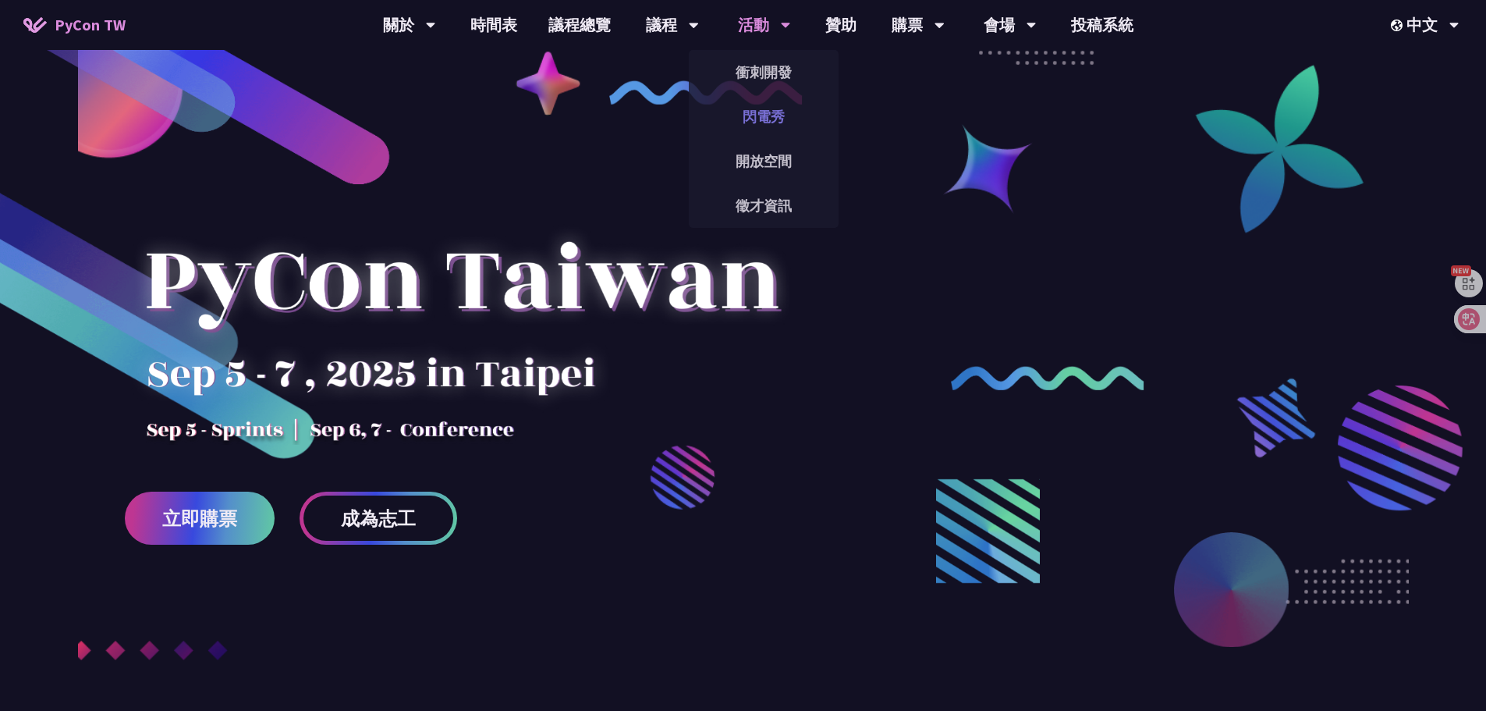
click at [773, 112] on link "閃電秀" at bounding box center [764, 116] width 150 height 37
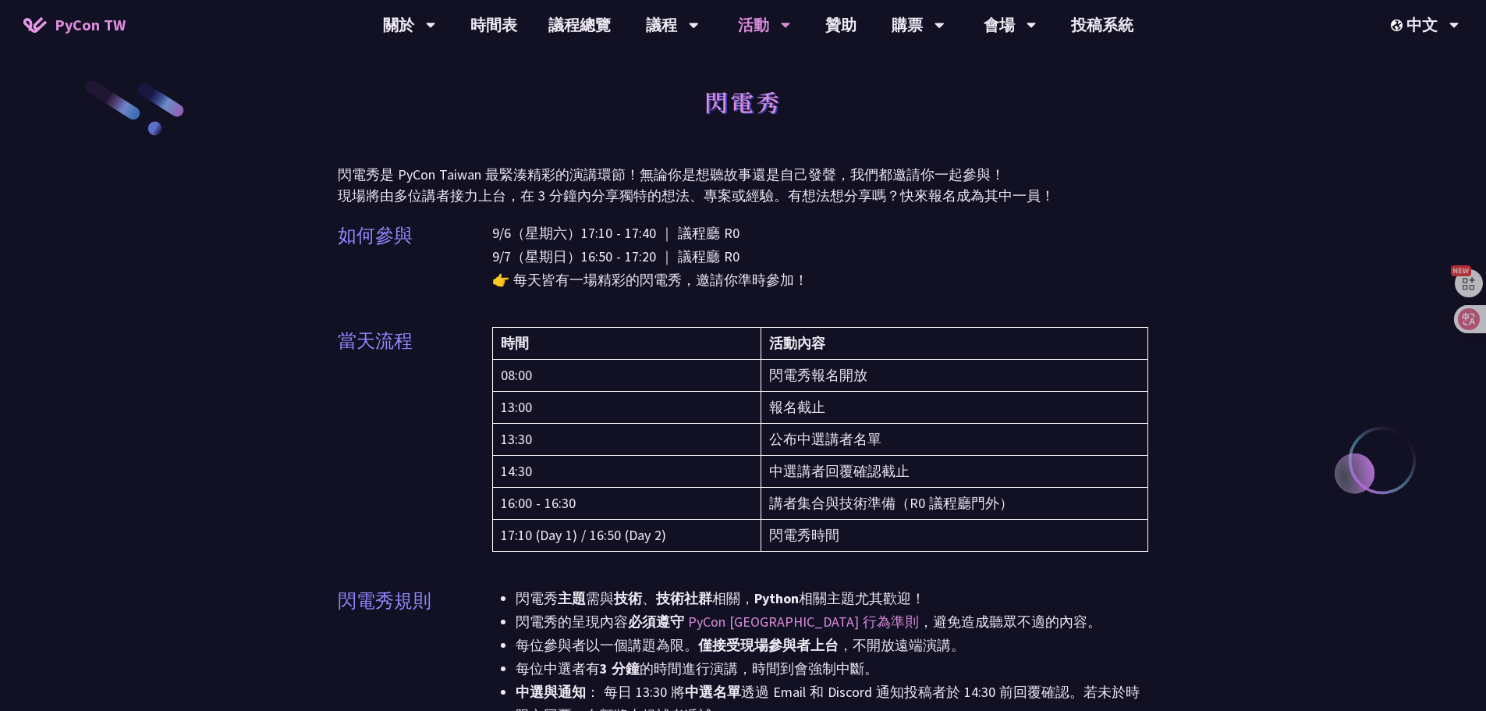
click at [830, 225] on p "9/6（星期六）17:10 - 17:40 ｜ 議程廳 R0 9/7（星期日）16:50 - 17:20 ｜ 議程廳 R0 👉 每天皆有一場精彩的閃電秀，邀請…" at bounding box center [820, 256] width 657 height 70
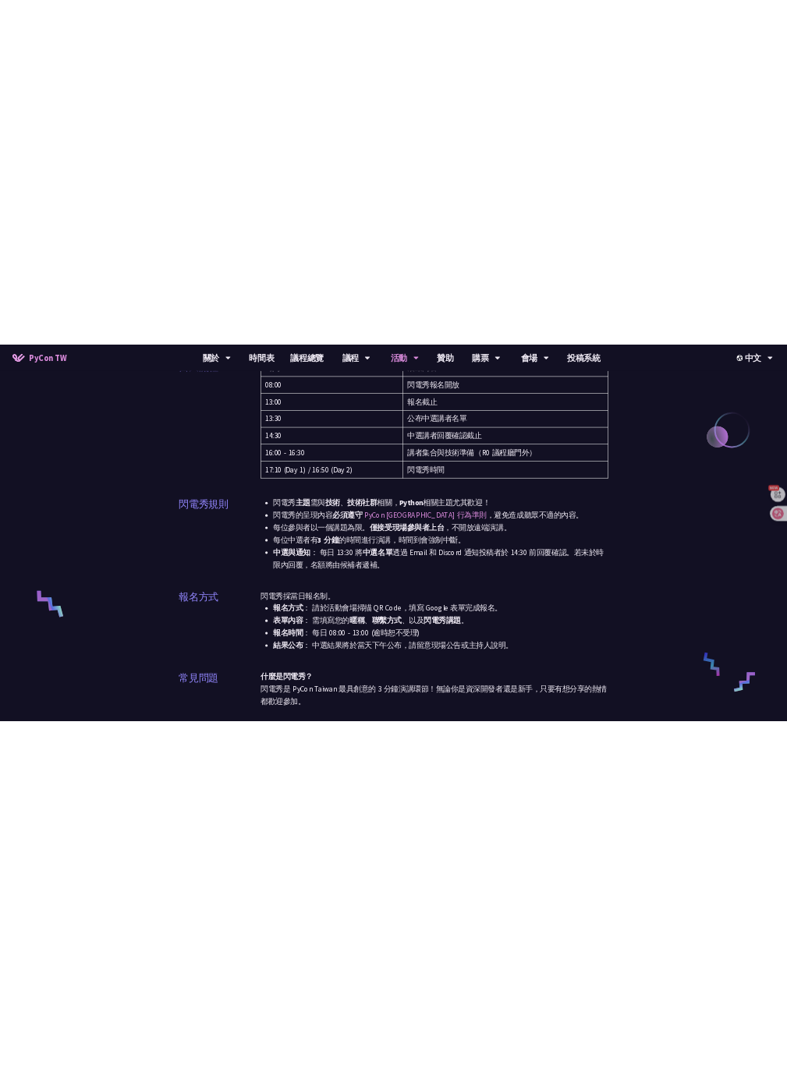
scroll to position [312, 0]
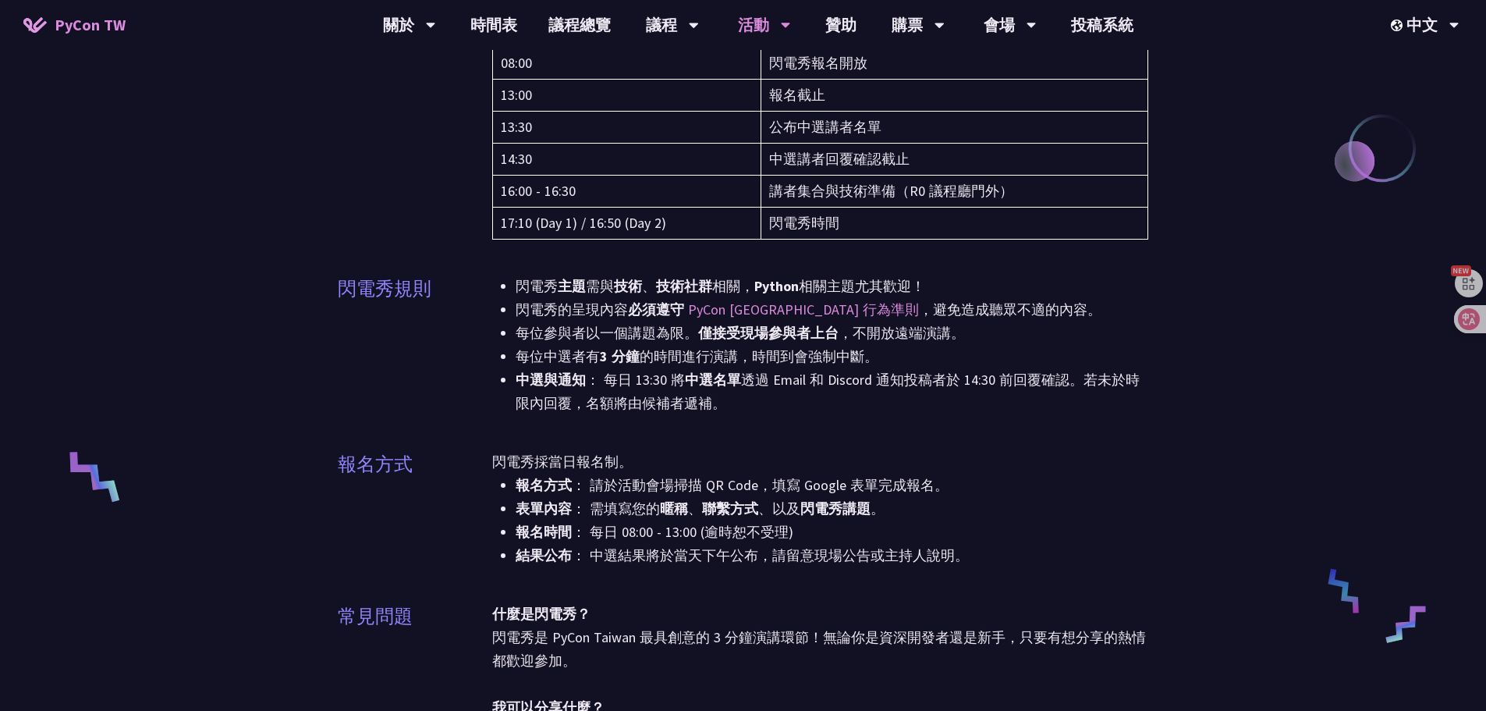
click at [633, 367] on li "每位中選者有 3 分鐘 的時間進行演講，時間到會強制中斷。" at bounding box center [832, 356] width 633 height 23
click at [590, 359] on li "每位中選者有 3 分鐘 的時間進行演講，時間到會強制中斷。" at bounding box center [832, 356] width 633 height 23
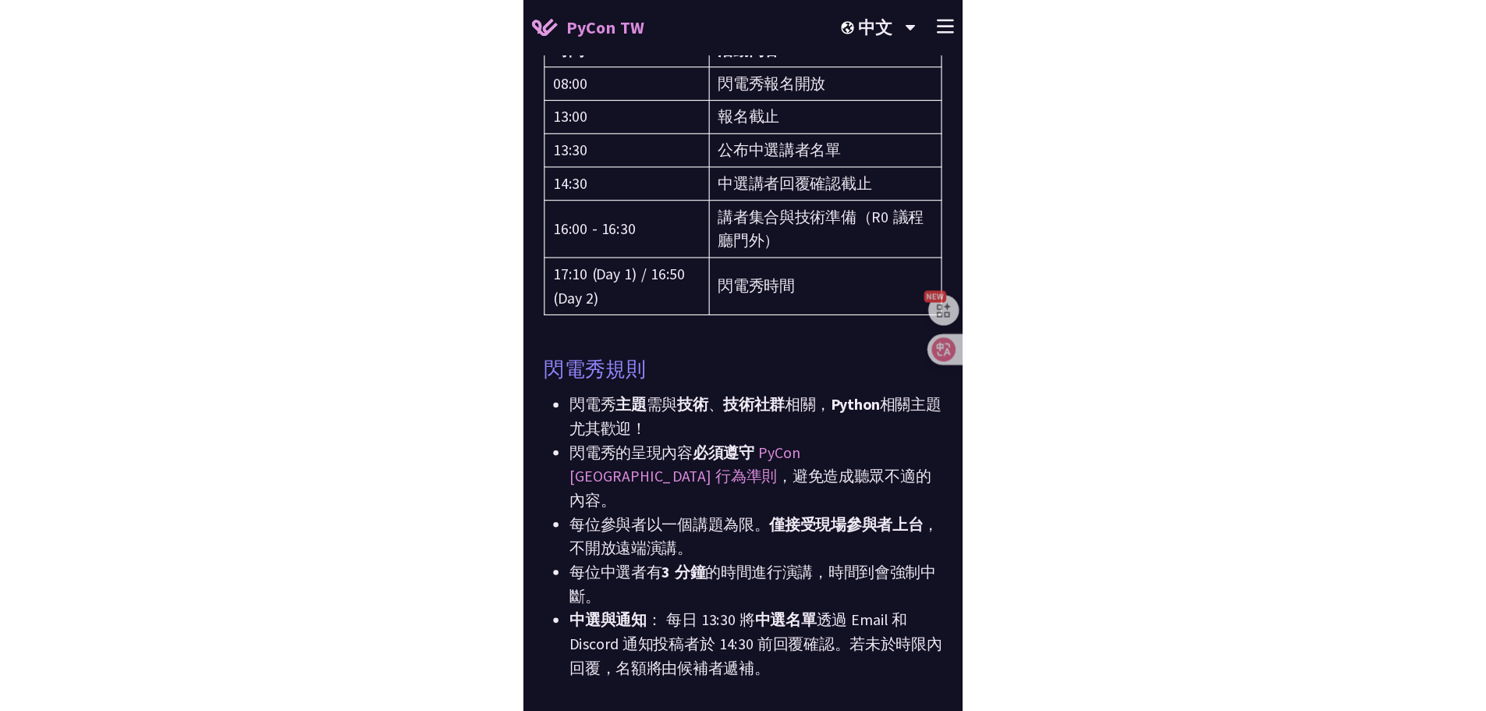
scroll to position [331, 0]
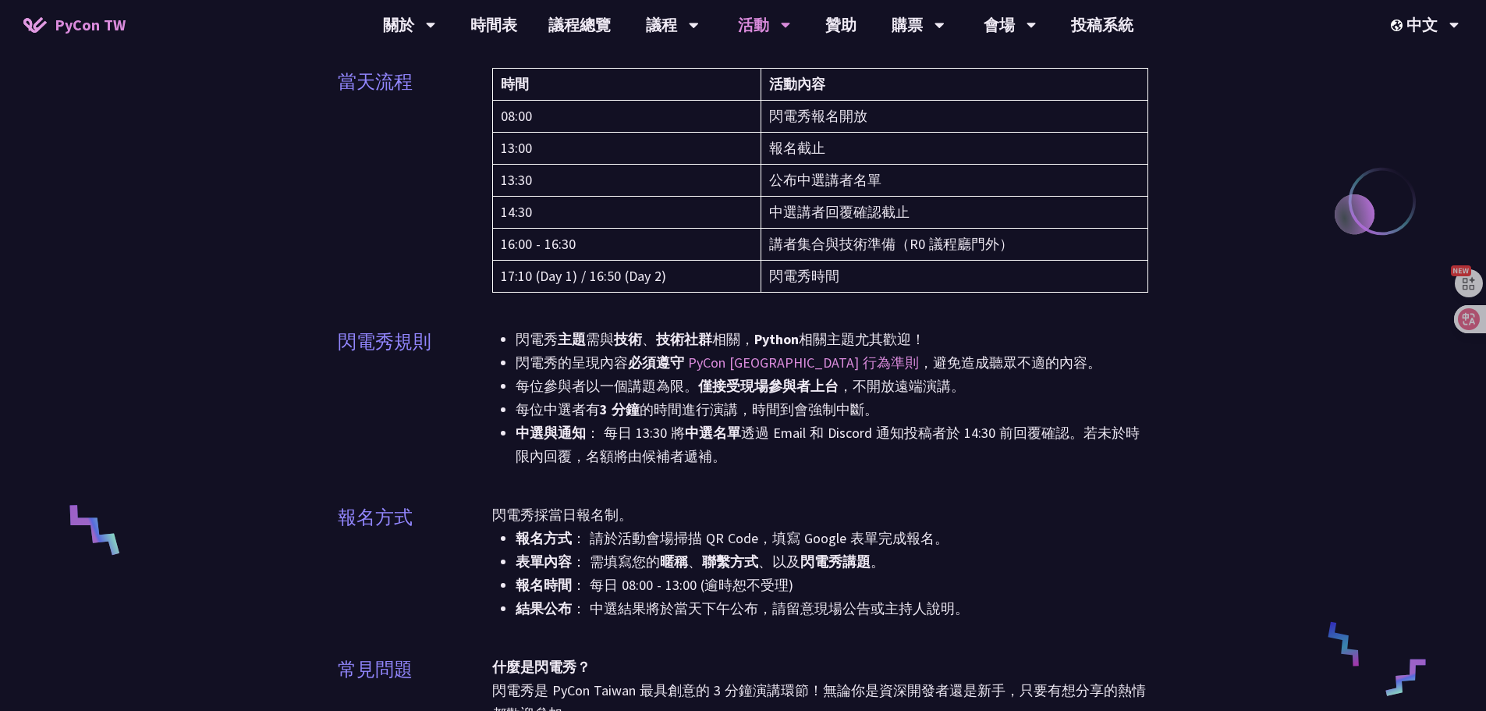
scroll to position [253, 0]
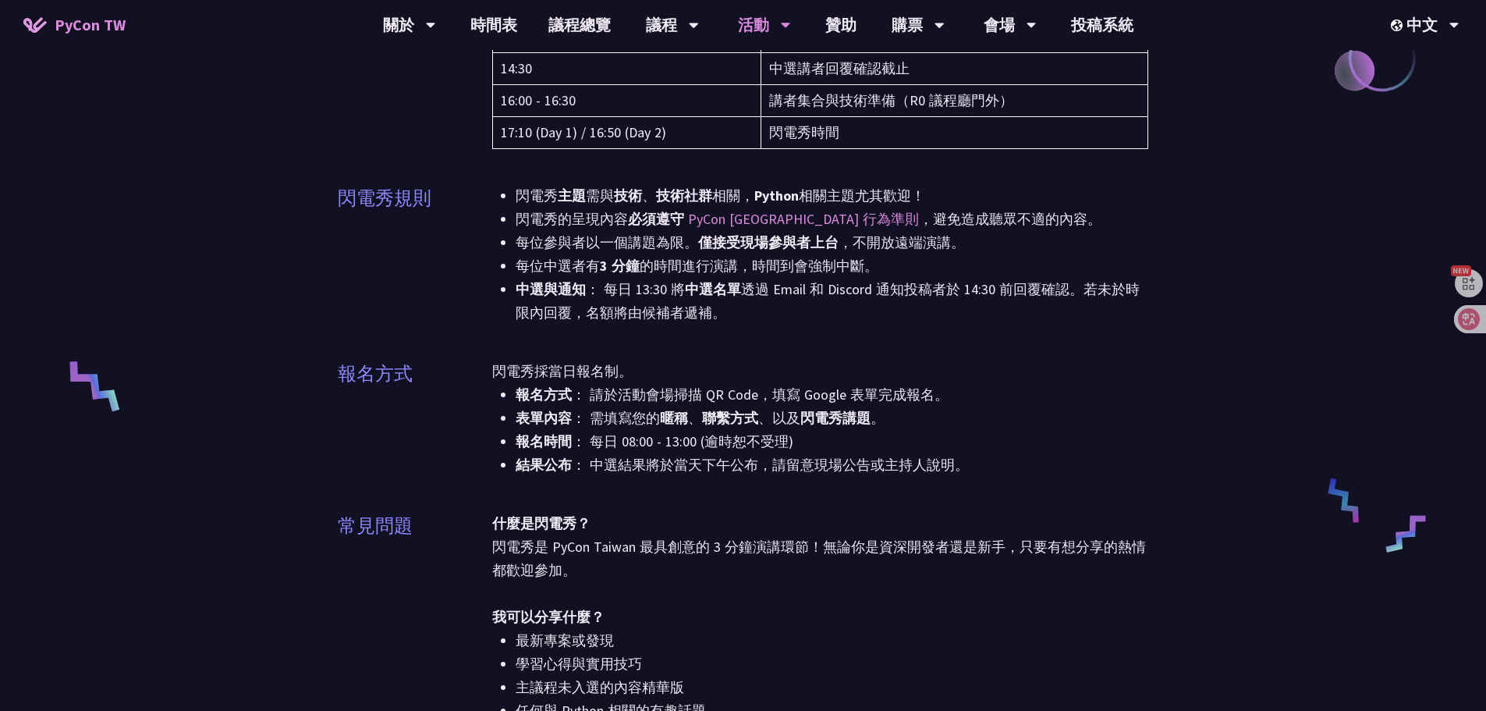
scroll to position [409, 0]
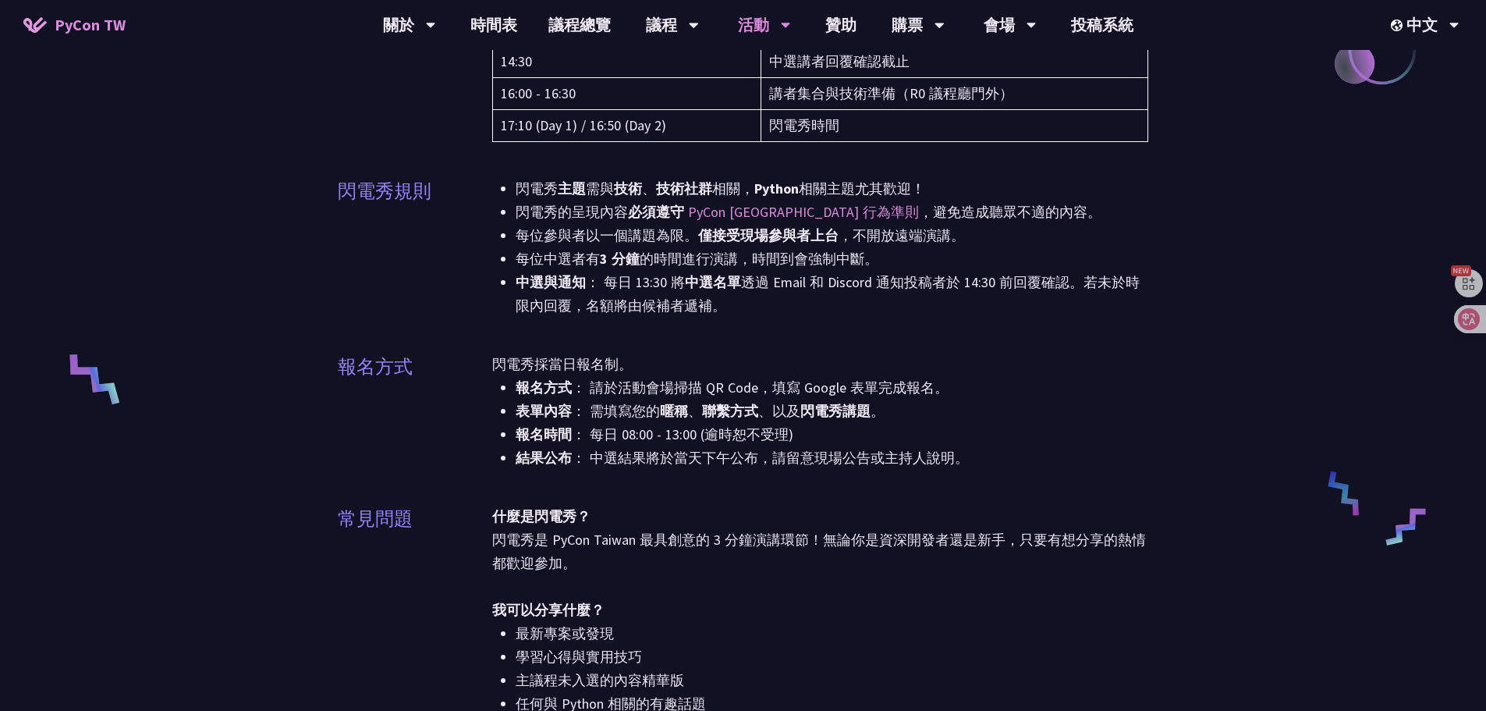
drag, startPoint x: 1388, startPoint y: 367, endPoint x: 1341, endPoint y: 373, distance: 48.0
click at [1378, 370] on div "閃電秀 閃電秀是 PyCon Taiwan 最緊湊精彩的演講環節！無論你是想聽故事還是自己發聲，我們都邀請你一起參與！ 現場將由多位講者接力上台，在 3 分鐘…" at bounding box center [743, 668] width 1486 height 2154
click at [713, 312] on li "中選與通知 ： 每日 13:30 將 中選名單 透過 Email 和 Discord 通知投稿者於 14:30 前回覆確認。若未於時限內回覆，名額將由候補者遞…" at bounding box center [832, 294] width 633 height 47
click at [660, 439] on li "報名時間 ： 每日 08:00 - 13:00 (逾時恕不受理)" at bounding box center [832, 434] width 633 height 23
click at [664, 449] on li "結果公布 ： 中選結果將於當天下午公布，請留意現場公告或主持人說明。" at bounding box center [832, 457] width 633 height 23
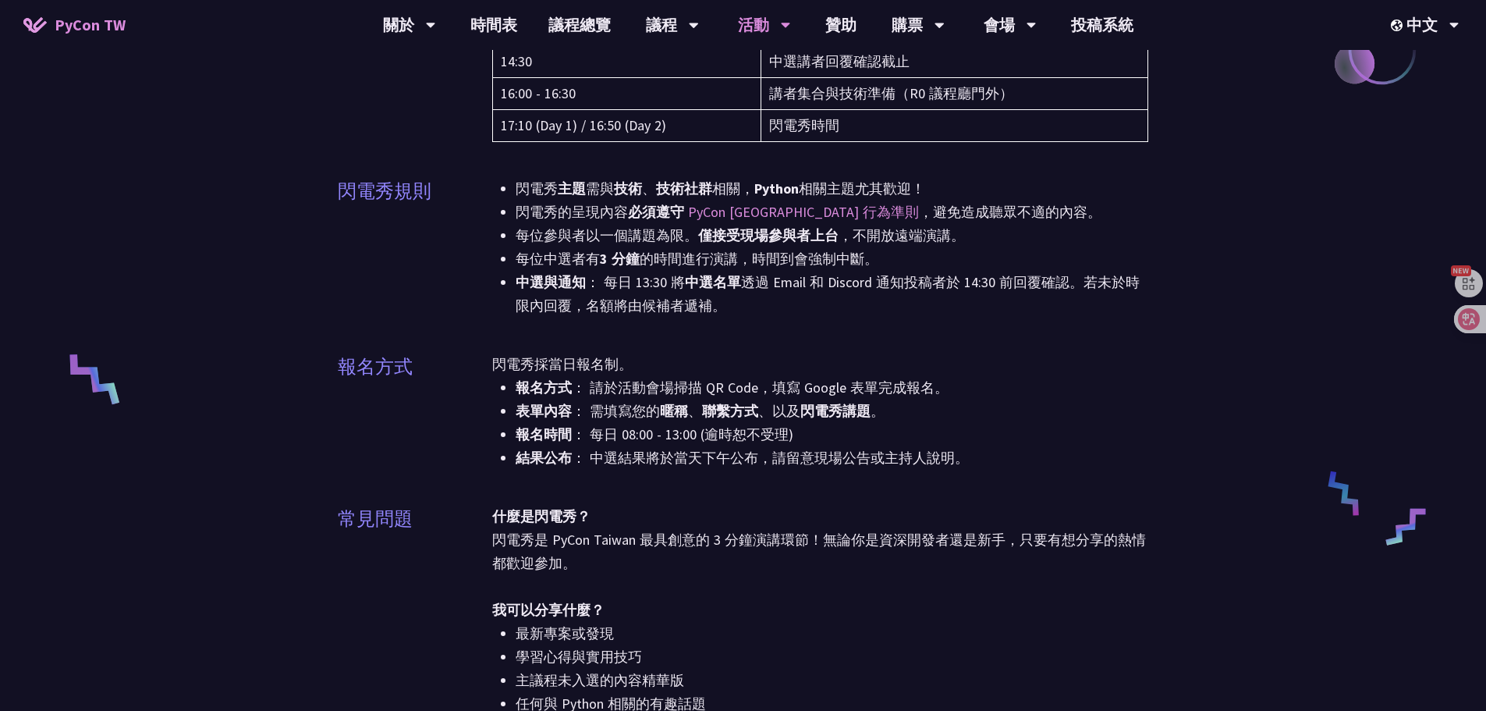
click at [654, 438] on li "報名時間 ： 每日 08:00 - 13:00 (逾時恕不受理)" at bounding box center [832, 434] width 633 height 23
click at [1343, 259] on div "閃電秀 閃電秀是 PyCon Taiwan 最緊湊精彩的演講環節！無論你是想聽故事還是自己發聲，我們都邀請你一起參與！ 現場將由多位講者接力上台，在 3 分鐘…" at bounding box center [743, 668] width 1486 height 2154
click at [1421, 30] on div "中文" at bounding box center [1425, 25] width 69 height 50
click at [1421, 72] on div "EN" at bounding box center [1424, 72] width 94 height 37
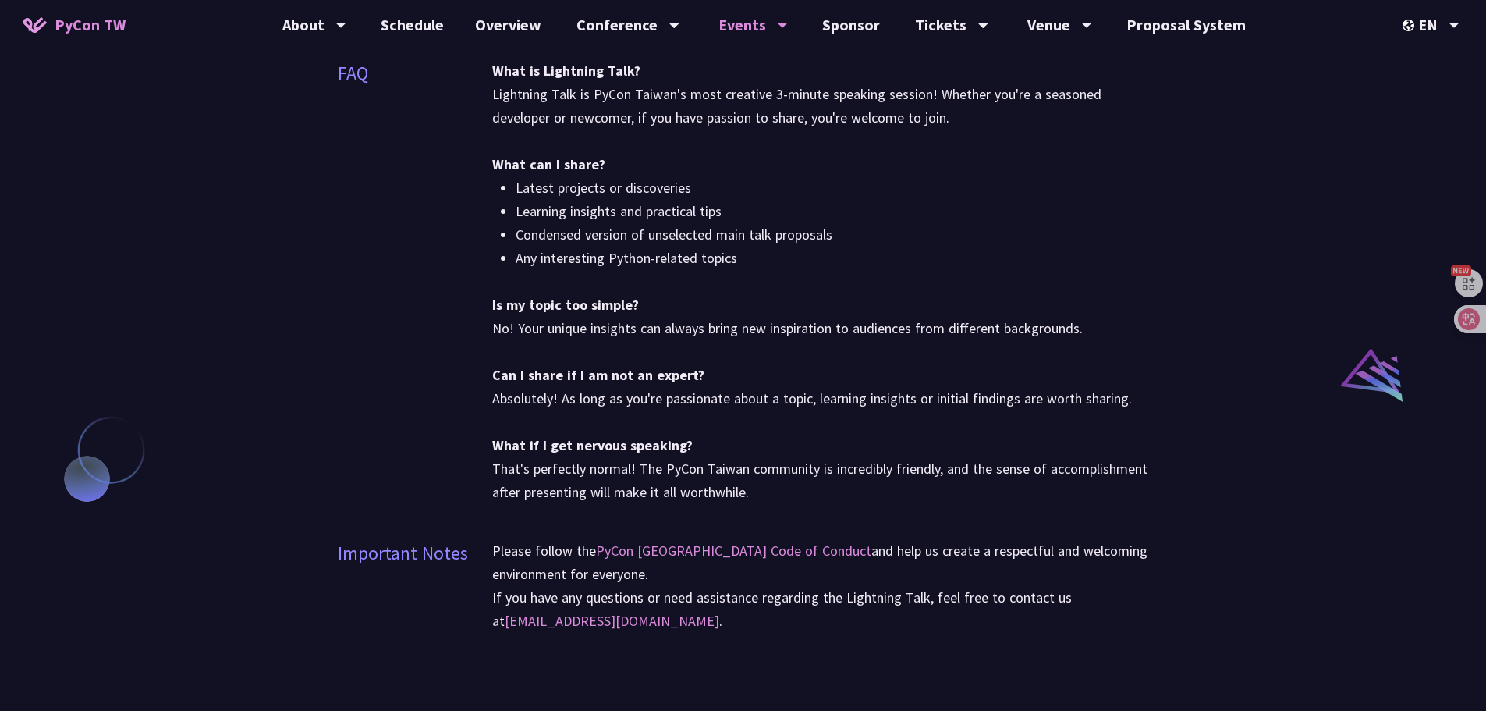
click at [700, 416] on div "What is Lightning Talk? Lightning Talk is PyCon Taiwan's most creative 3-minute…" at bounding box center [820, 281] width 657 height 445
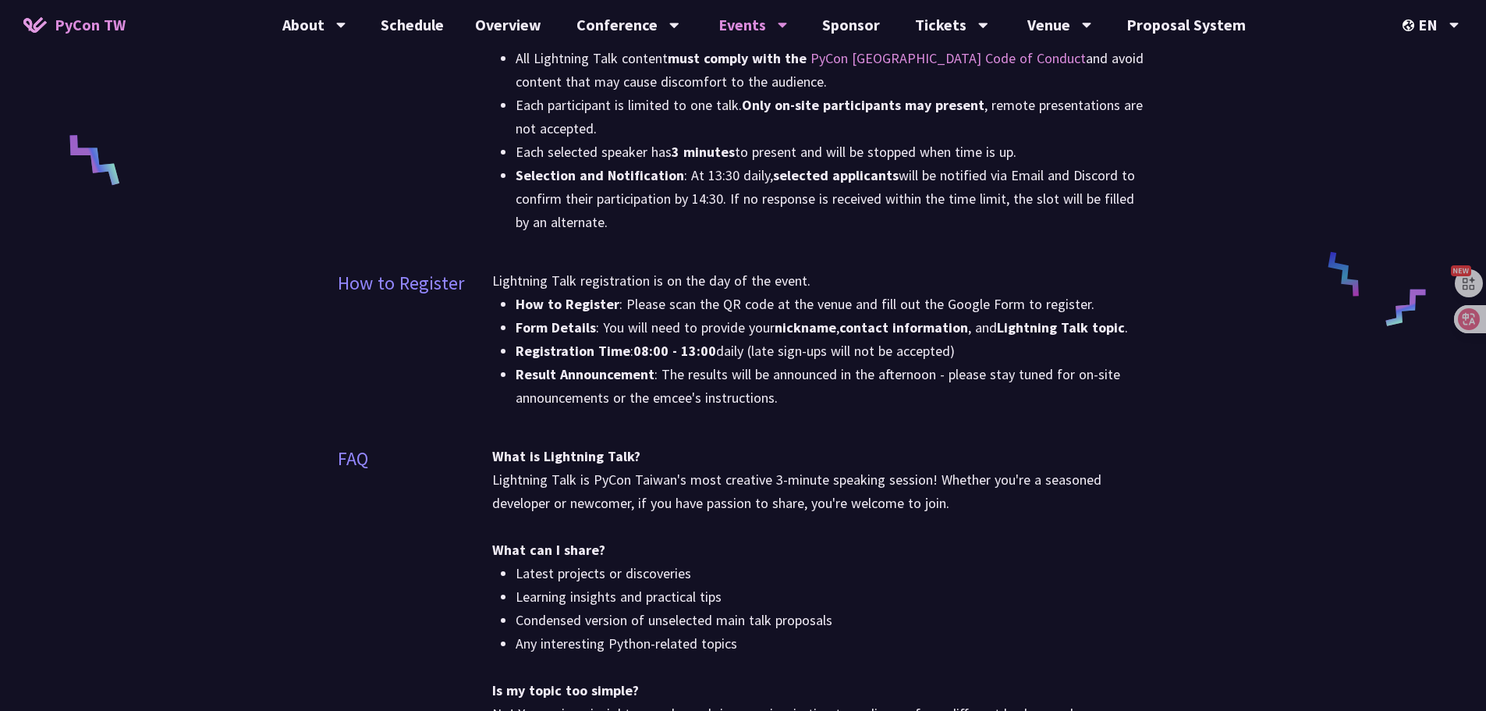
scroll to position [624, 0]
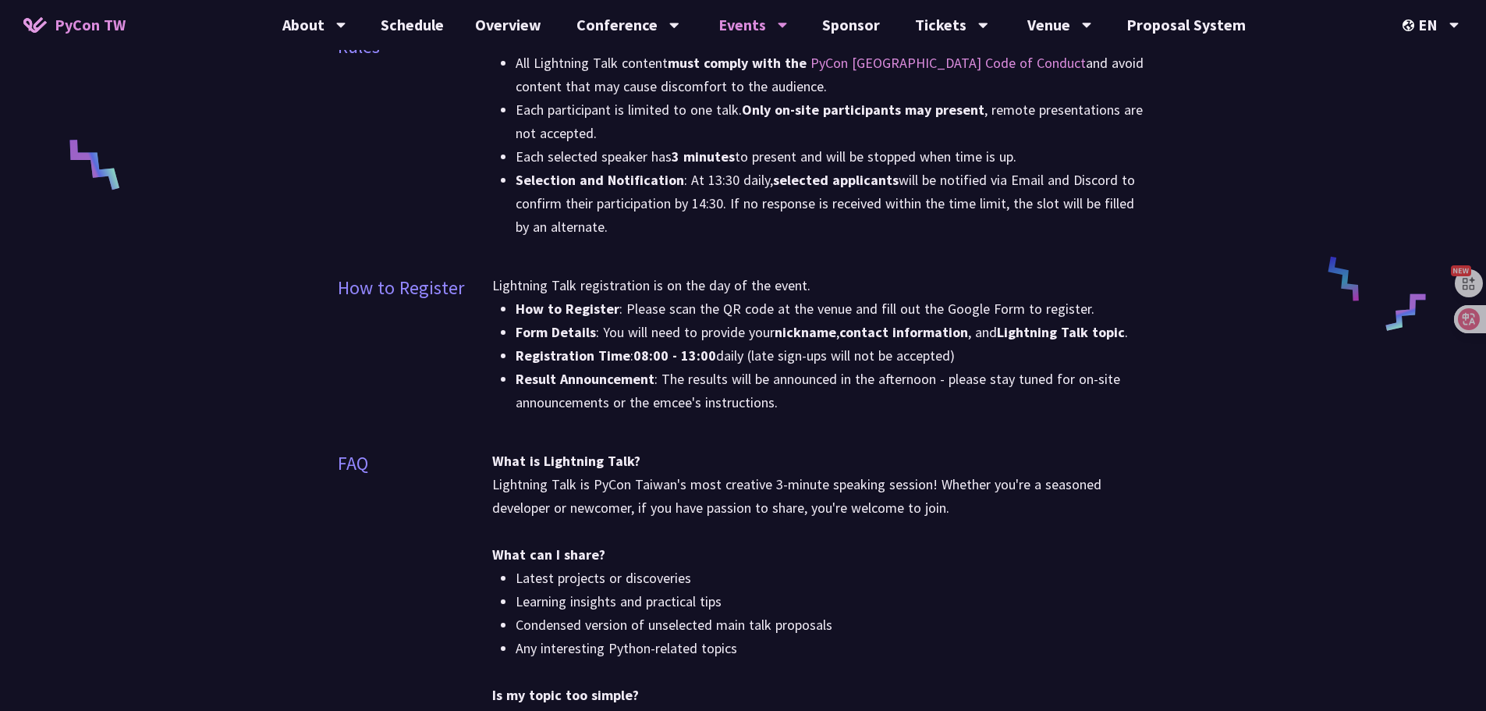
click at [664, 429] on div "Lightning Talk registration is on the day of the event. How to Register : Pleas…" at bounding box center [820, 354] width 657 height 160
click at [649, 413] on li "Result Announcement : The results will be announced in the afternoon - please s…" at bounding box center [832, 390] width 633 height 47
click at [676, 395] on li "Result Announcement : The results will be announced in the afternoon - please s…" at bounding box center [832, 390] width 633 height 47
click at [696, 385] on li "Result Announcement : The results will be announced in the afternoon - please s…" at bounding box center [832, 390] width 633 height 47
drag, startPoint x: 666, startPoint y: 384, endPoint x: 714, endPoint y: 388, distance: 48.5
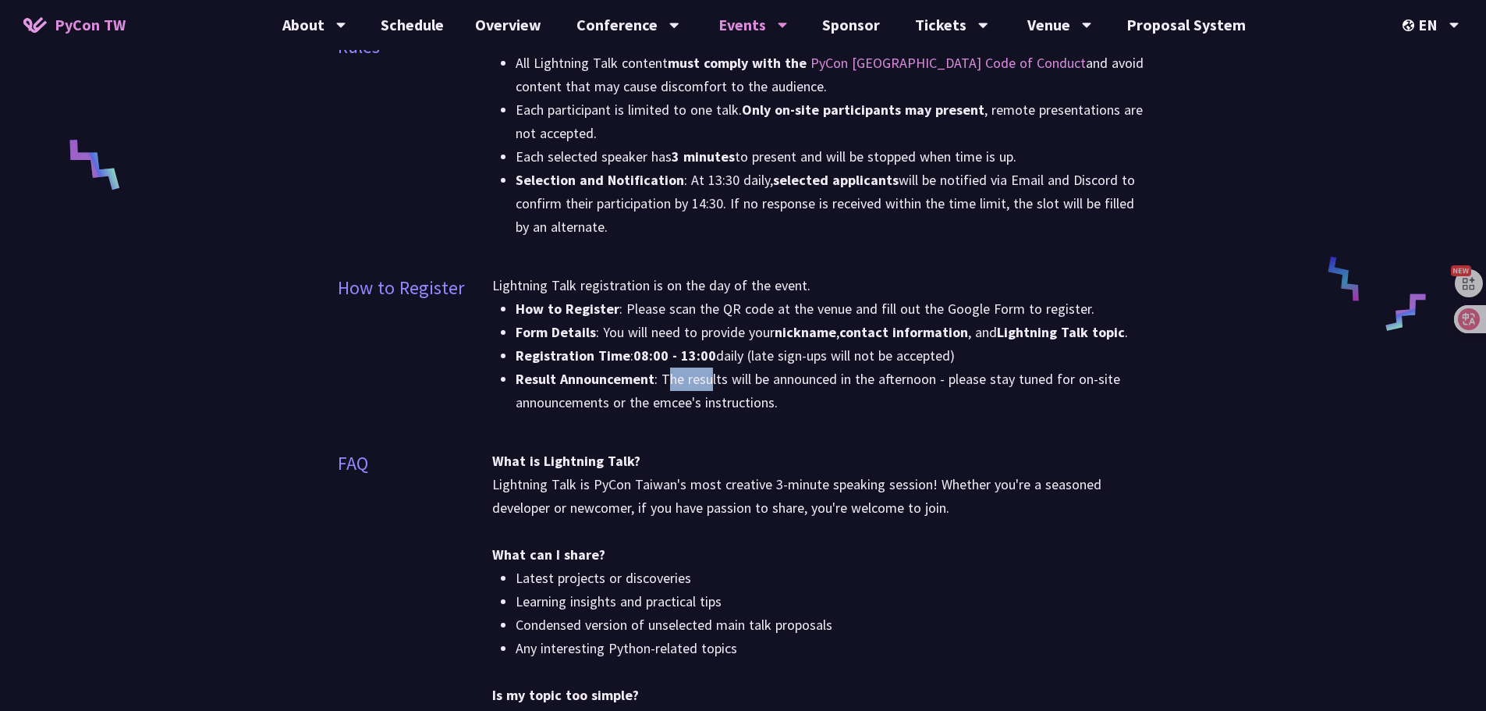
click at [714, 387] on li "Result Announcement : The results will be announced in the afternoon - please s…" at bounding box center [832, 390] width 633 height 47
click at [837, 396] on li "Result Announcement : The results will be announced in the afternoon - please s…" at bounding box center [832, 390] width 633 height 47
click at [643, 360] on strong "08:00 - 13:00" at bounding box center [674, 355] width 83 height 18
drag, startPoint x: 638, startPoint y: 360, endPoint x: 711, endPoint y: 365, distance: 72.7
click at [711, 365] on li "Registration Time : 08:00 - 13:00 daily (late sign-ups will not be accepted)" at bounding box center [832, 355] width 633 height 23
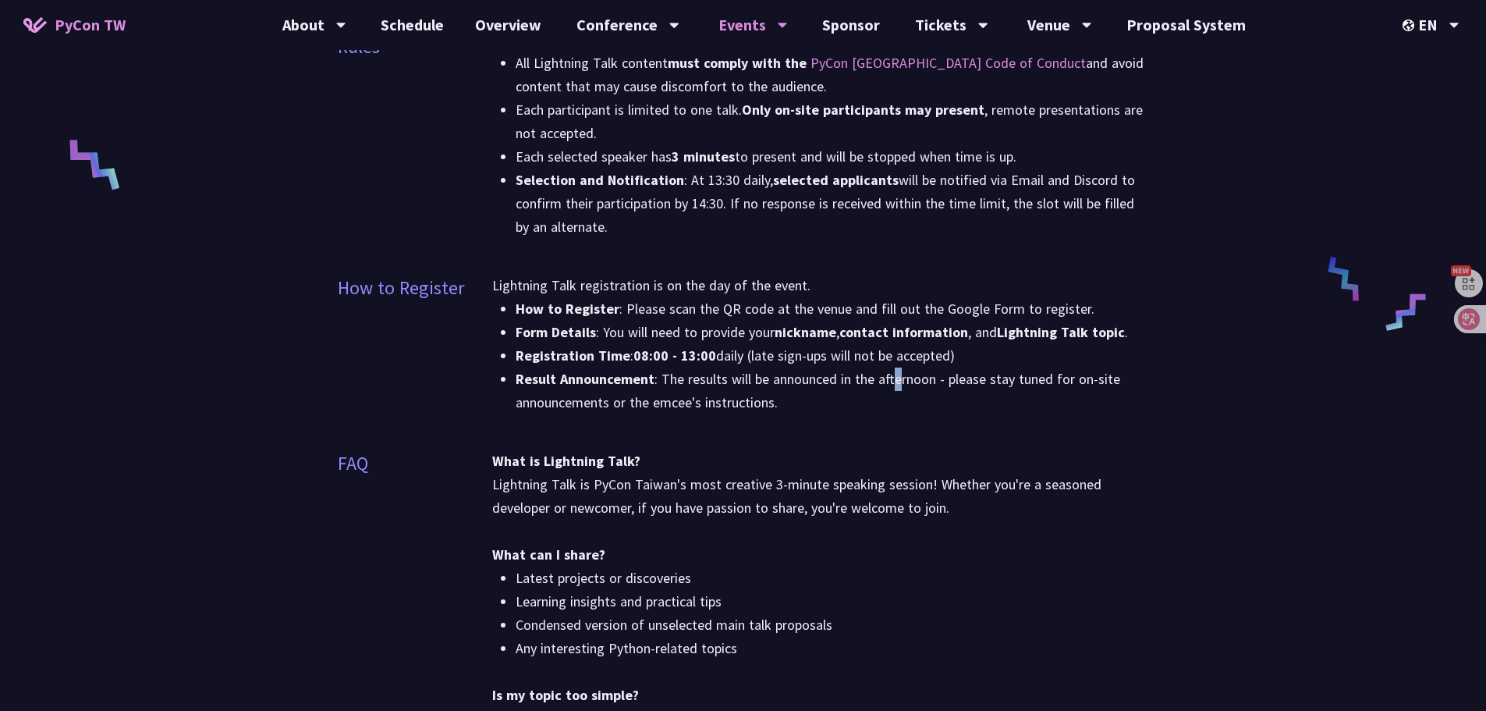
click at [897, 371] on li "Result Announcement : The results will be announced in the afternoon - please s…" at bounding box center [832, 390] width 633 height 47
click at [708, 384] on li "Result Announcement : The results will be announced in the afternoon - please s…" at bounding box center [832, 390] width 633 height 47
drag, startPoint x: 1204, startPoint y: 158, endPoint x: 1228, endPoint y: 56, distance: 104.2
click at [1204, 153] on div "Lightning Talk Lightning Talk is PyCon Taiwan's most dynamic and exciting speak…" at bounding box center [743, 567] width 1486 height 2383
click at [1212, 125] on div "Lightning Talk Lightning Talk is PyCon Taiwan's most dynamic and exciting speak…" at bounding box center [743, 567] width 1486 height 2383
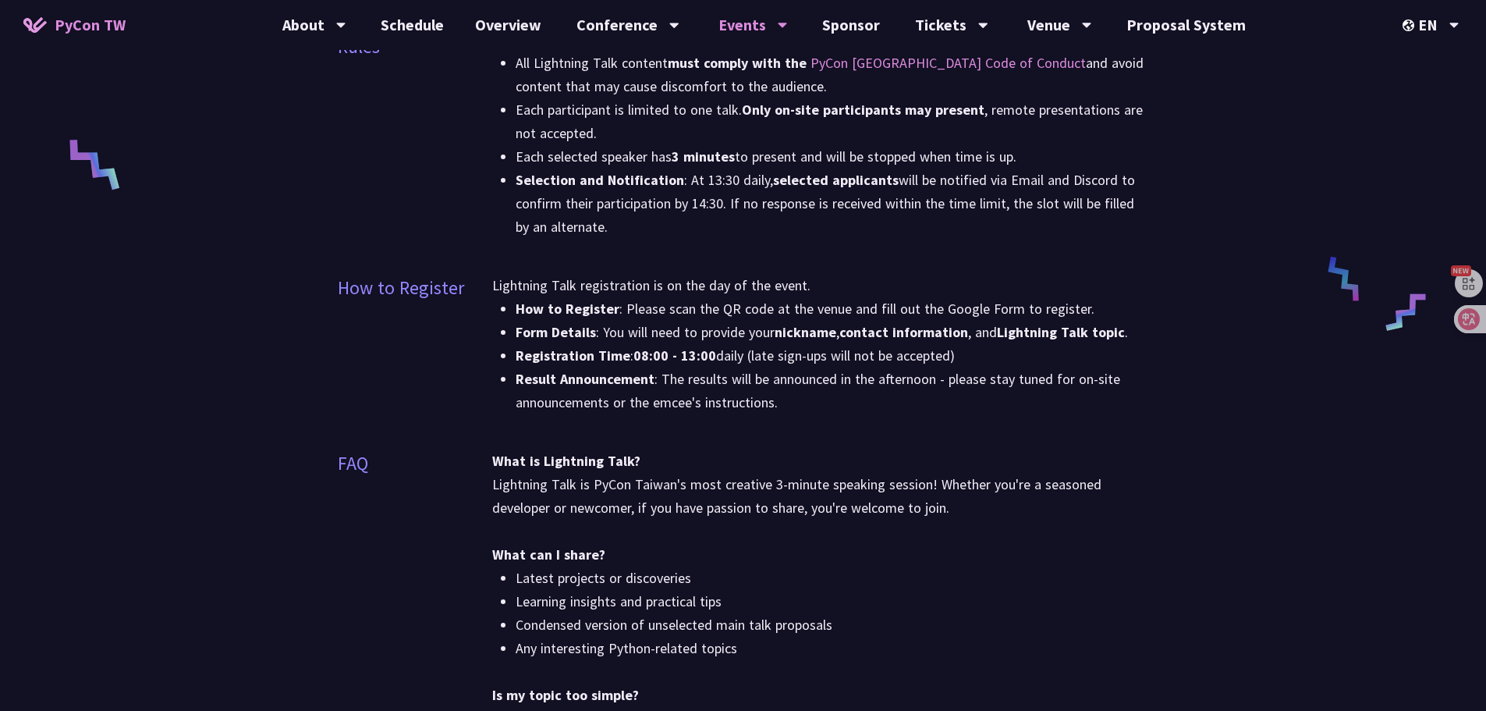
click at [1213, 125] on div "Lightning Talk Lightning Talk is PyCon Taiwan's most dynamic and exciting speak…" at bounding box center [743, 567] width 1486 height 2383
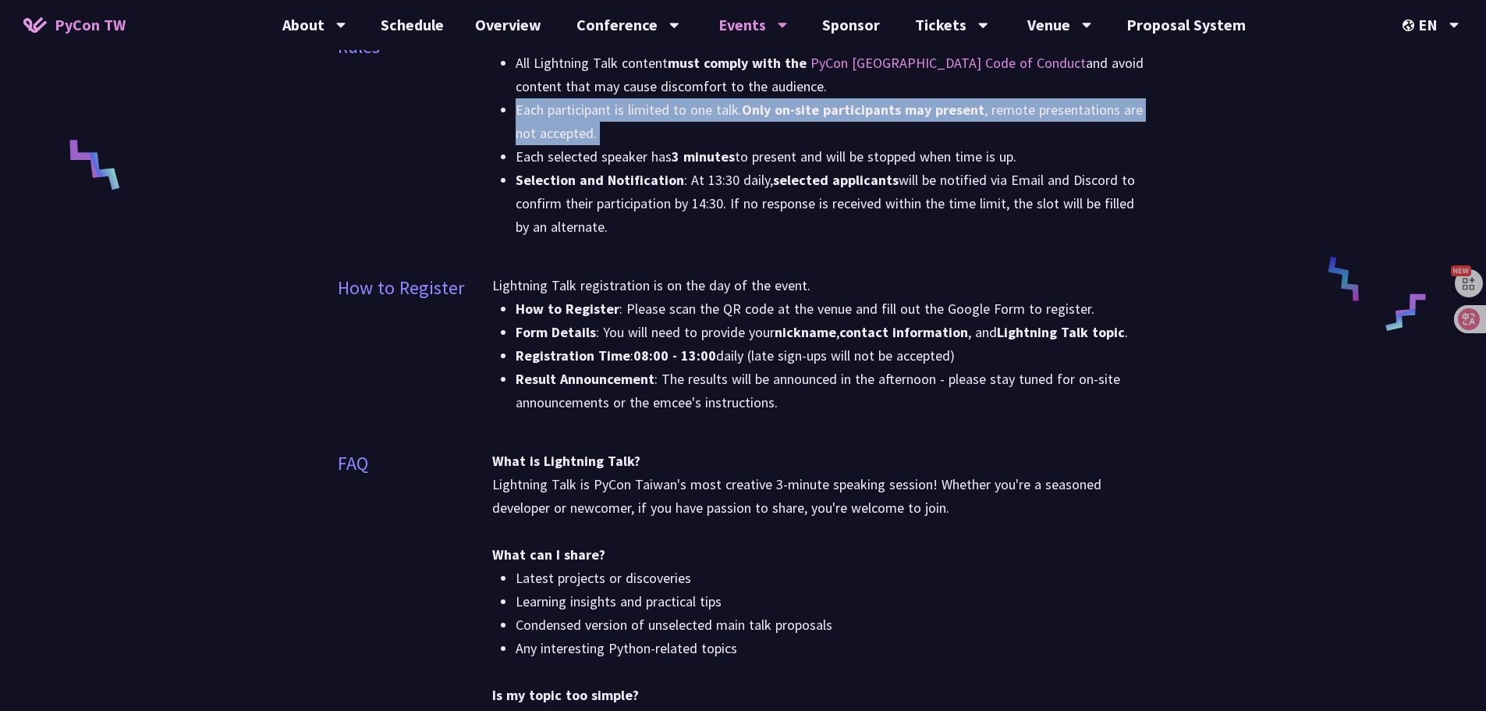
click at [1213, 125] on div "Lightning Talk Lightning Talk is PyCon Taiwan's most dynamic and exciting speak…" at bounding box center [743, 567] width 1486 height 2383
click at [1240, 115] on div "Lightning Talk Lightning Talk is PyCon Taiwan's most dynamic and exciting speak…" at bounding box center [743, 567] width 1486 height 2383
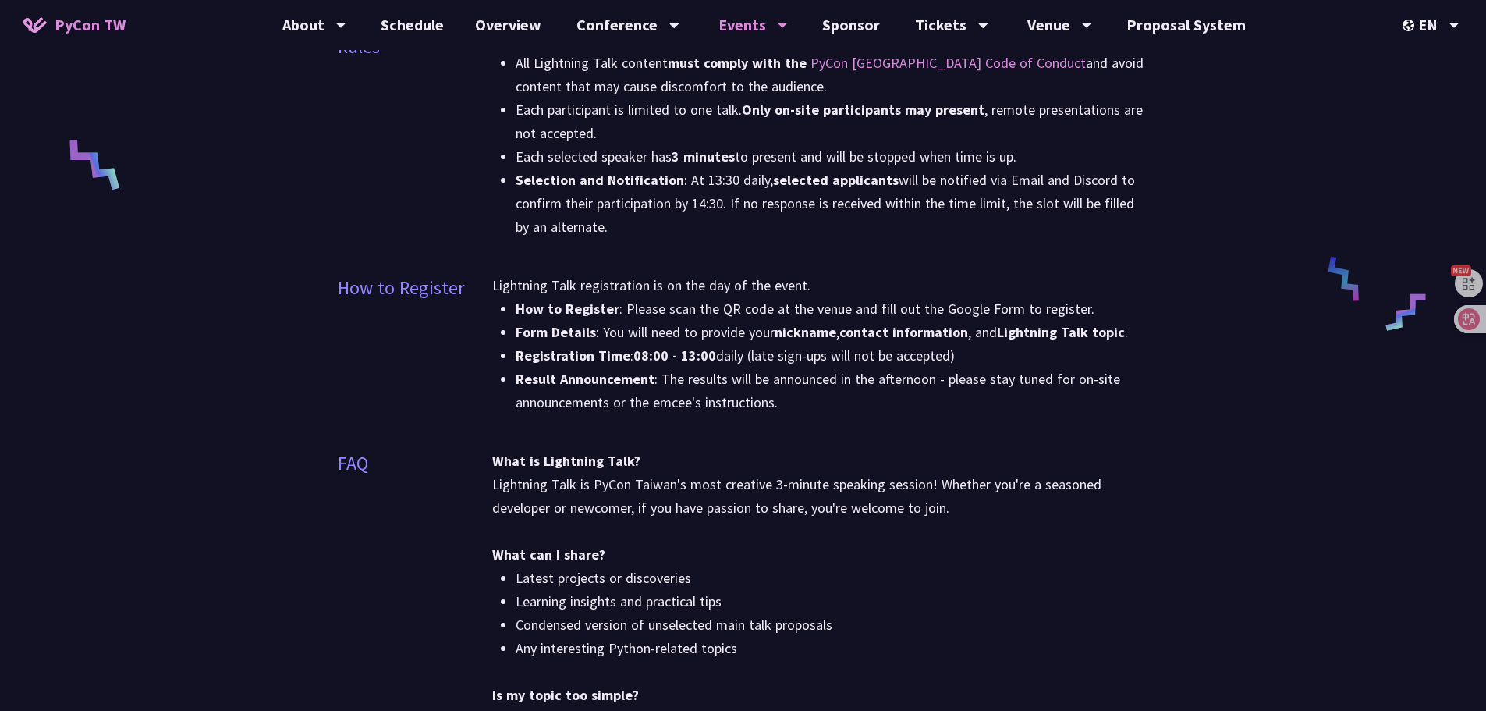
click at [1287, 99] on div "Lightning Talk Lightning Talk is PyCon Taiwan's most dynamic and exciting speak…" at bounding box center [743, 567] width 1486 height 2383
